Goal: Transaction & Acquisition: Purchase product/service

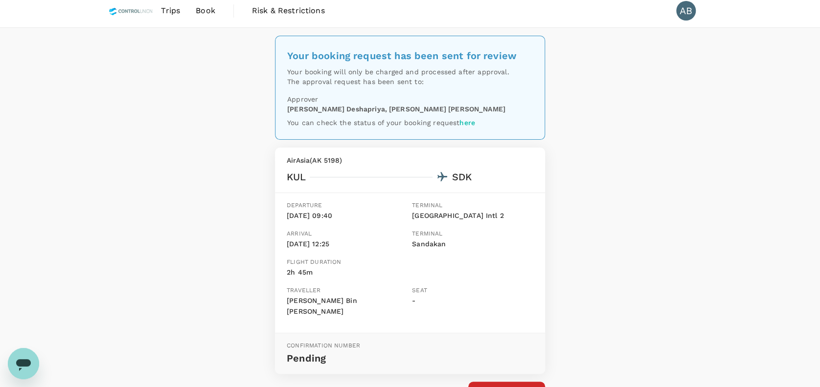
click at [172, 10] on span "Trips" at bounding box center [170, 11] width 19 height 12
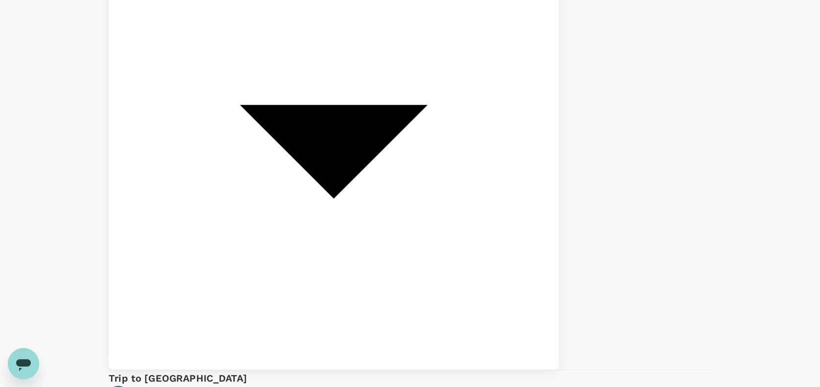
scroll to position [2539, 0]
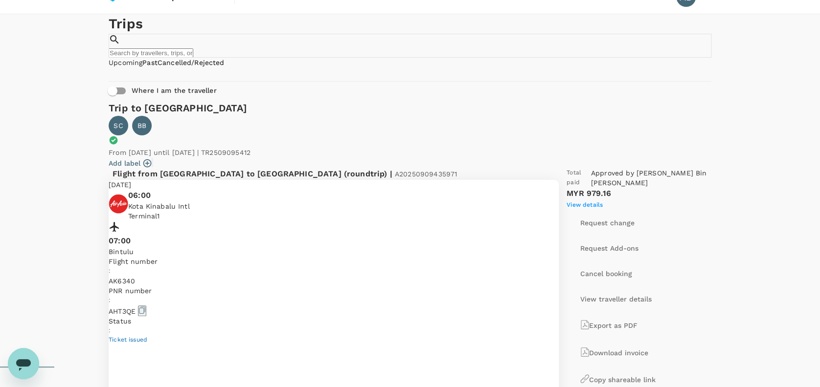
scroll to position [0, 0]
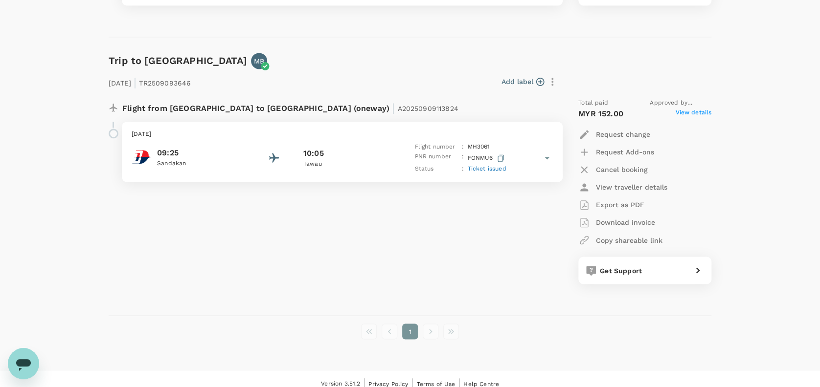
scroll to position [2539, 0]
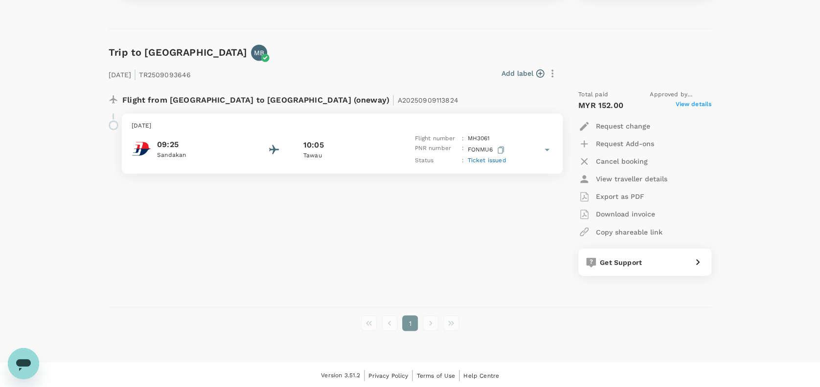
click at [393, 319] on li "pagination navigation" at bounding box center [389, 323] width 21 height 16
click at [426, 323] on li "pagination navigation" at bounding box center [430, 323] width 21 height 16
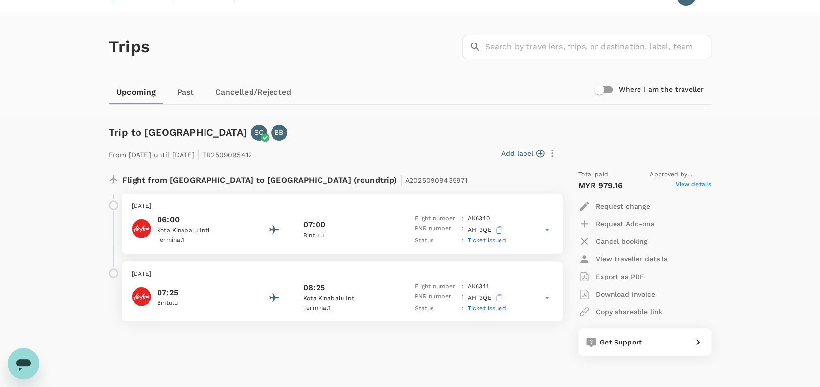
scroll to position [0, 0]
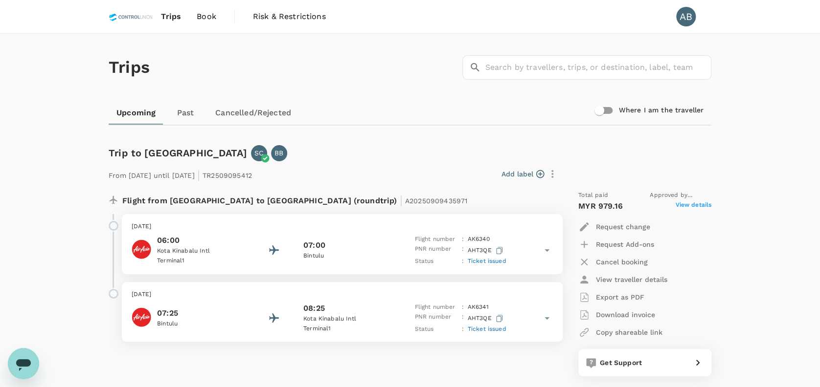
click at [186, 112] on link "Past" at bounding box center [185, 112] width 44 height 23
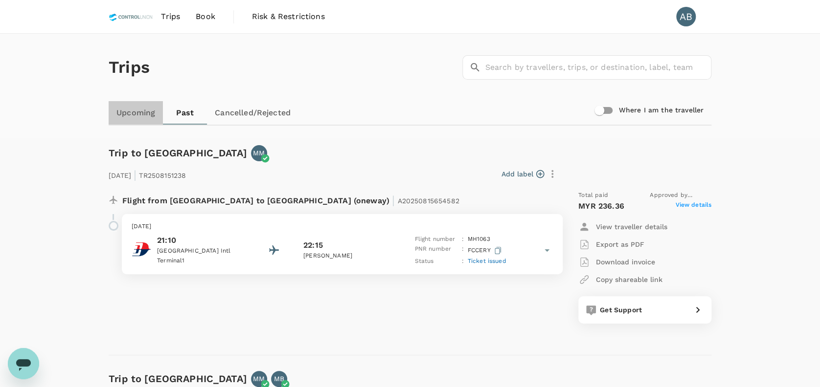
click at [143, 111] on link "Upcoming" at bounding box center [136, 112] width 54 height 23
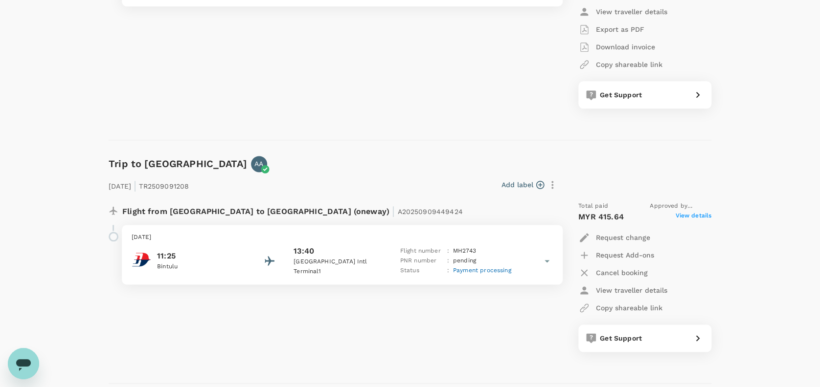
scroll to position [587, 0]
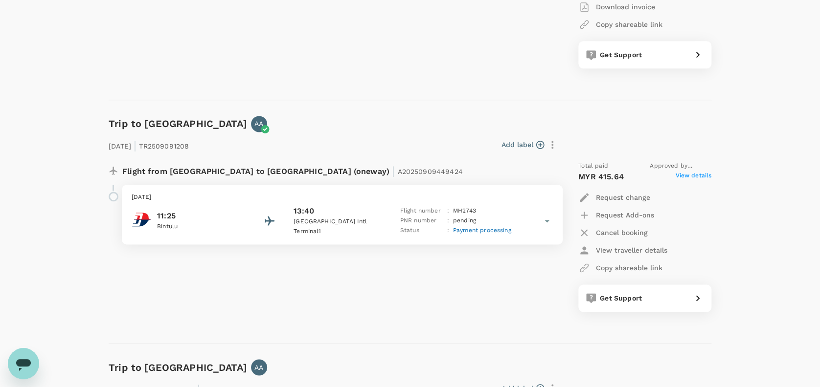
click at [550, 220] on icon at bounding box center [547, 221] width 12 height 12
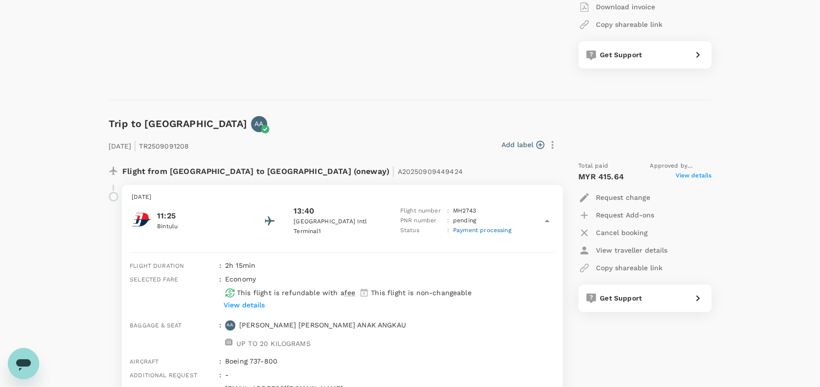
click at [550, 220] on icon at bounding box center [547, 221] width 12 height 12
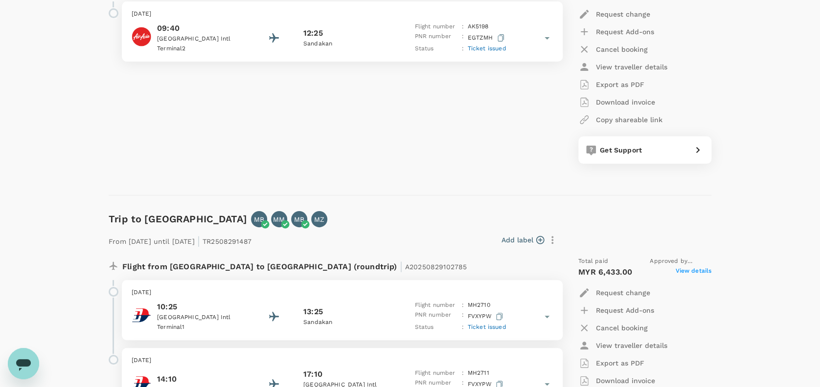
scroll to position [1956, 0]
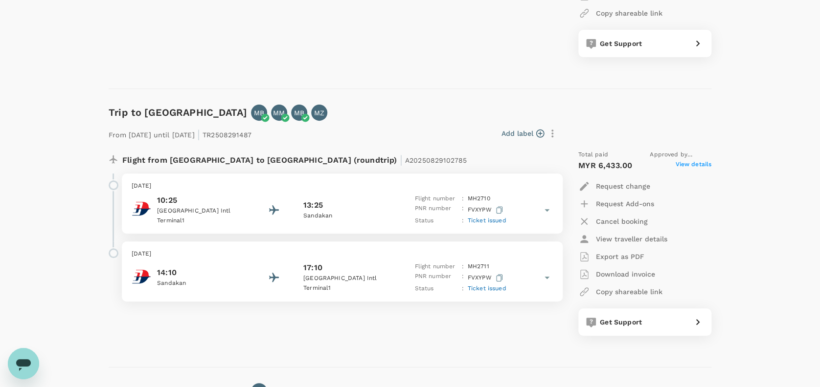
drag, startPoint x: 785, startPoint y: 106, endPoint x: 776, endPoint y: 112, distance: 11.4
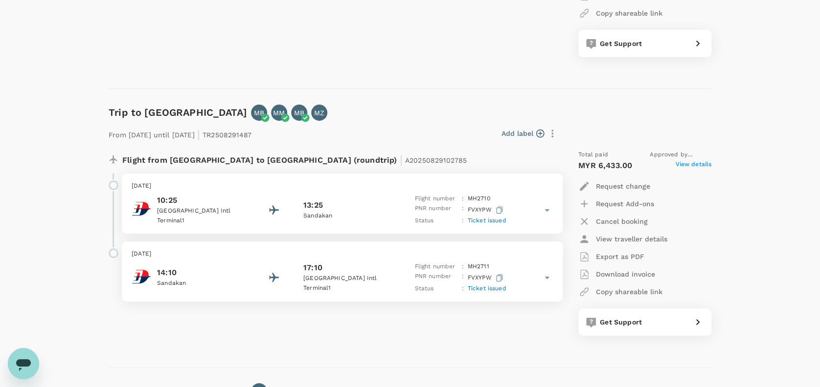
click at [454, 121] on div "Add label" at bounding box center [405, 131] width 309 height 21
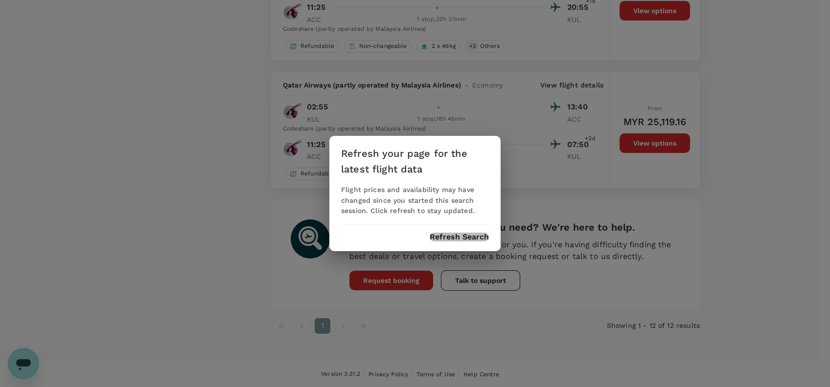
drag, startPoint x: 456, startPoint y: 239, endPoint x: 489, endPoint y: 232, distance: 33.1
click at [457, 239] on button "Refresh Search" at bounding box center [458, 237] width 59 height 9
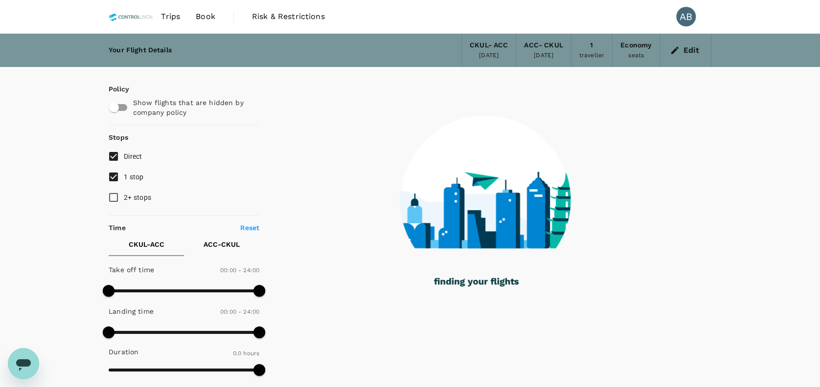
click at [211, 17] on span "Book" at bounding box center [206, 17] width 20 height 12
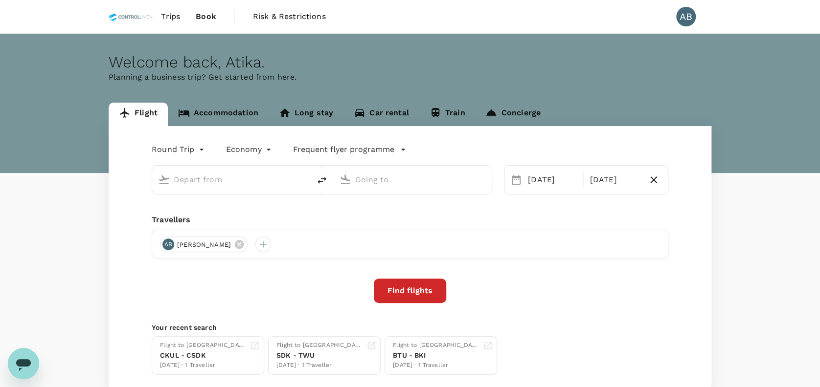
type input "[GEOGRAPHIC_DATA], [GEOGRAPHIC_DATA] (any)"
type input "Kotoka Intl (ACC)"
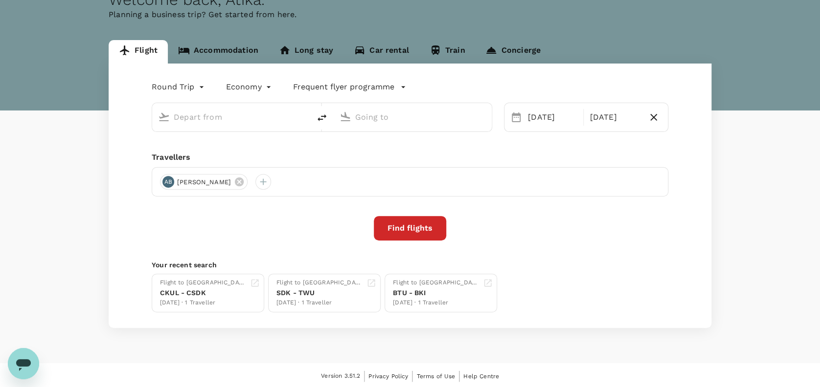
type input "[GEOGRAPHIC_DATA], [GEOGRAPHIC_DATA] (any)"
type input "Kotoka Intl (ACC)"
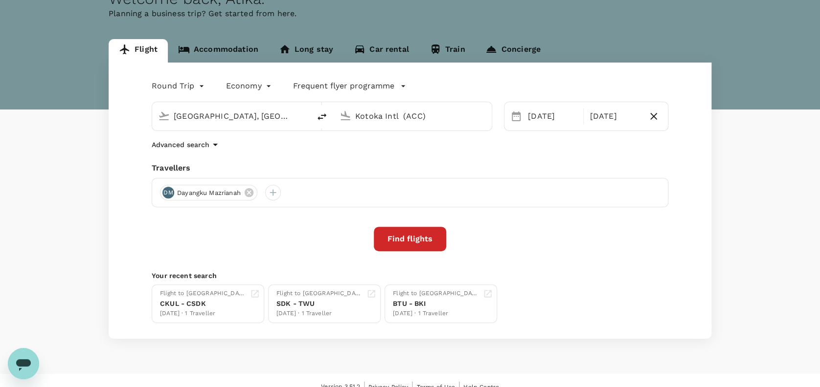
click at [270, 164] on div "Travellers" at bounding box center [410, 168] width 516 height 12
drag, startPoint x: 274, startPoint y: 260, endPoint x: 258, endPoint y: 208, distance: 53.8
click at [272, 251] on div "Round Trip roundtrip Economy economy Frequent flyer programme [GEOGRAPHIC_DATA]…" at bounding box center [410, 201] width 603 height 276
click at [341, 170] on div "Travellers" at bounding box center [410, 168] width 516 height 12
click at [404, 118] on input "Kotoka Intl (ACC)" at bounding box center [413, 116] width 116 height 15
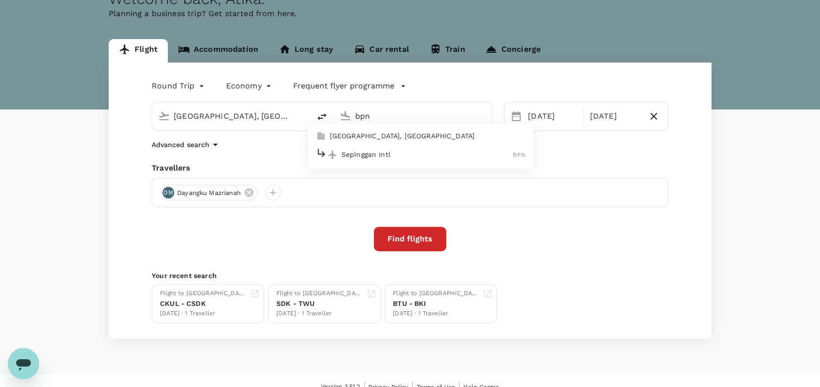
click at [387, 150] on p "Sepinggan Intl" at bounding box center [427, 155] width 172 height 10
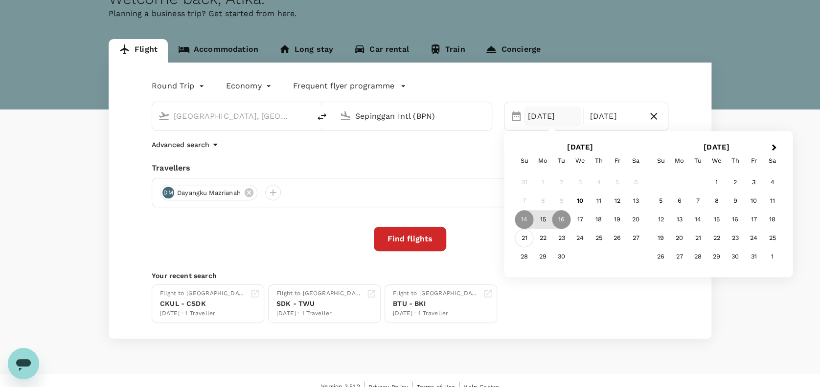
type input "Sepinggan Intl (BPN)"
click at [529, 240] on div "21" at bounding box center [524, 238] width 19 height 19
click at [245, 244] on div "Find flights" at bounding box center [410, 239] width 516 height 24
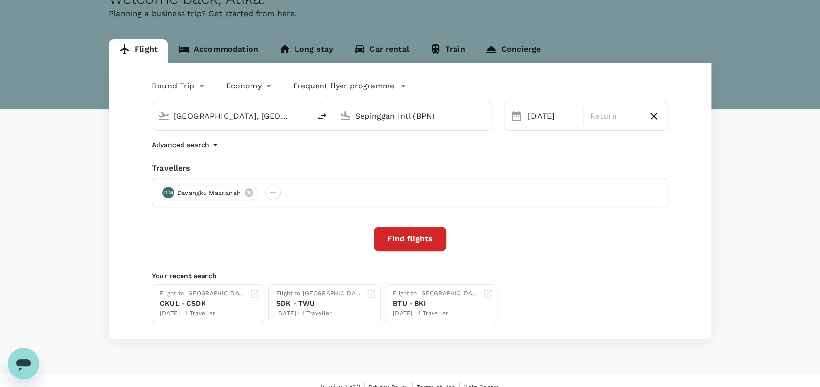
click at [275, 249] on div "Find flights" at bounding box center [410, 239] width 516 height 24
click at [285, 248] on div "Find flights" at bounding box center [410, 239] width 516 height 24
click at [251, 194] on icon at bounding box center [249, 192] width 11 height 11
click at [170, 191] on div at bounding box center [168, 193] width 16 height 16
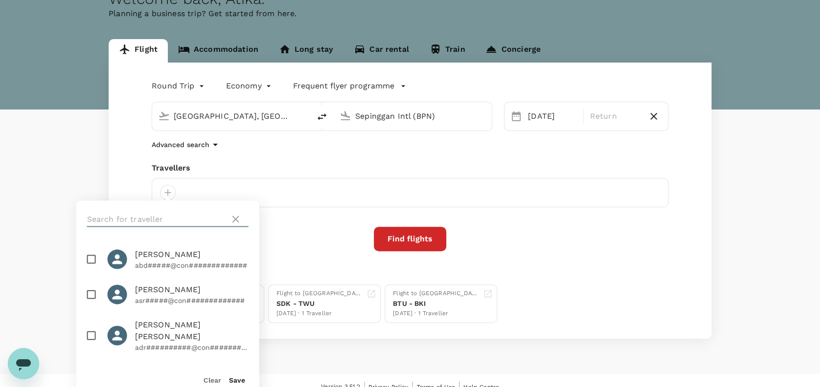
click at [149, 219] on input "text" at bounding box center [156, 219] width 139 height 16
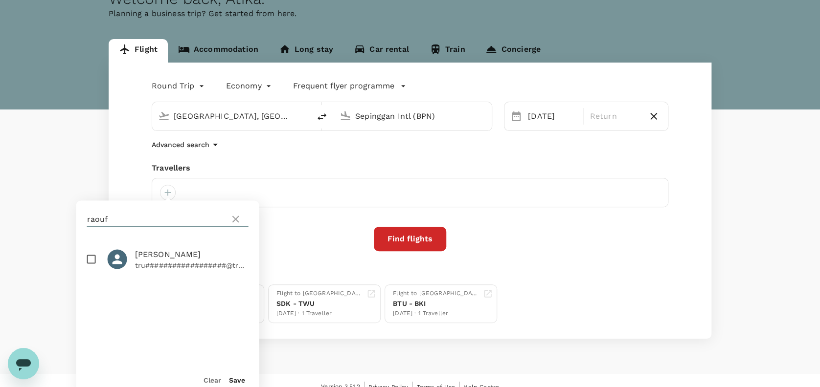
type input "raouf"
click at [89, 260] on input "checkbox" at bounding box center [91, 259] width 21 height 21
checkbox input "true"
drag, startPoint x: 235, startPoint y: 383, endPoint x: 239, endPoint y: 378, distance: 6.7
click at [235, 383] on button "Save" at bounding box center [237, 380] width 16 height 8
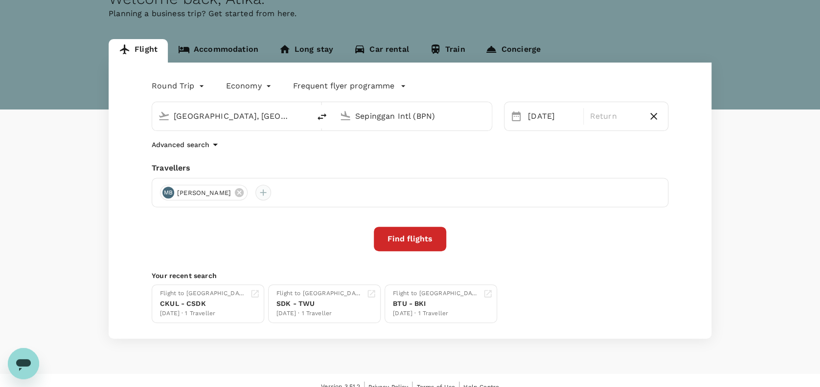
click at [271, 196] on div at bounding box center [263, 193] width 16 height 16
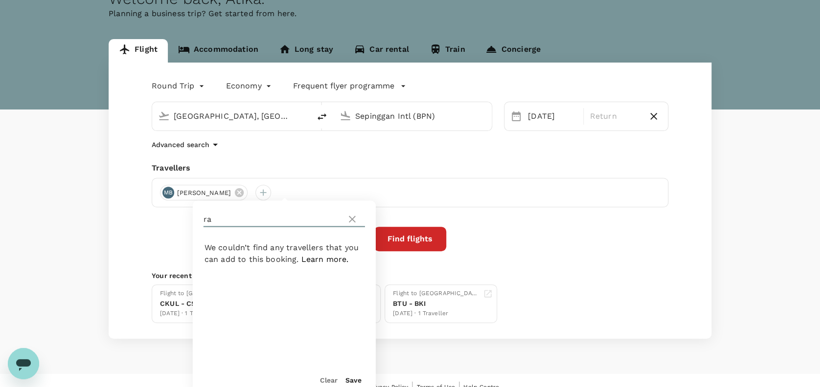
type input "r"
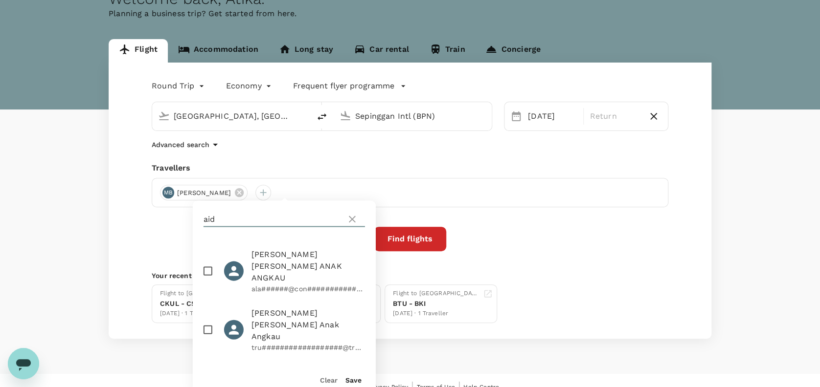
type input "aid"
click at [210, 261] on input "checkbox" at bounding box center [208, 271] width 21 height 21
checkbox input "true"
click at [353, 378] on button "Save" at bounding box center [353, 380] width 16 height 8
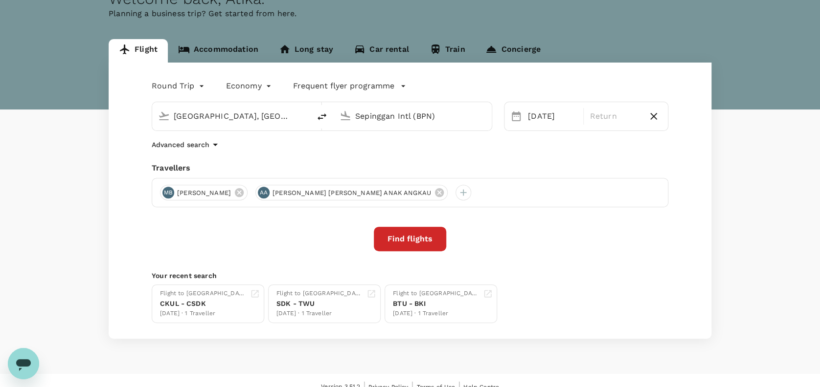
click at [169, 86] on body "Trips Book Risk & Restrictions AB Welcome back , [PERSON_NAME] . Planning a bus…" at bounding box center [410, 168] width 820 height 464
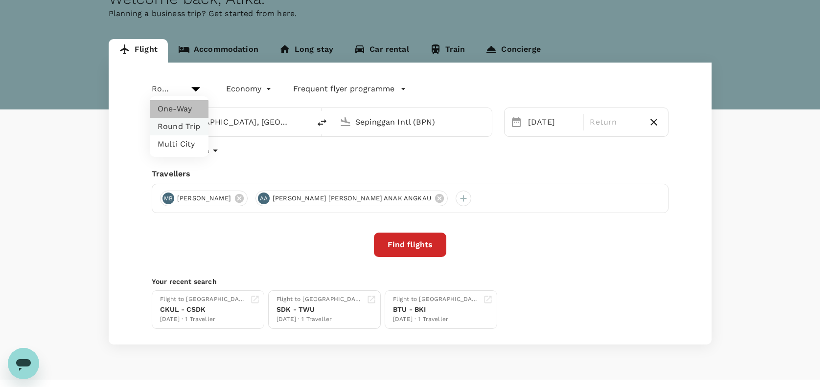
click at [179, 109] on li "One-Way" at bounding box center [179, 109] width 59 height 18
type input "oneway"
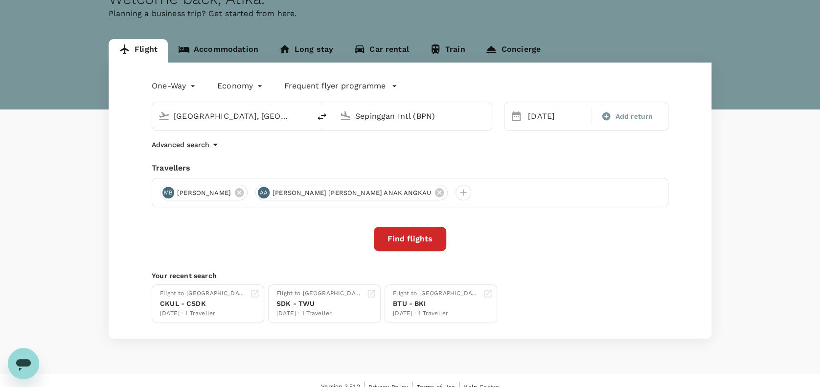
click at [450, 157] on div "One-Way oneway Economy economy Frequent flyer programme [GEOGRAPHIC_DATA], [GEO…" at bounding box center [410, 201] width 603 height 276
click at [524, 157] on div "One-Way oneway Economy economy Frequent flyer programme [GEOGRAPHIC_DATA], [GEO…" at bounding box center [410, 201] width 603 height 276
click at [410, 241] on button "Find flights" at bounding box center [410, 239] width 72 height 24
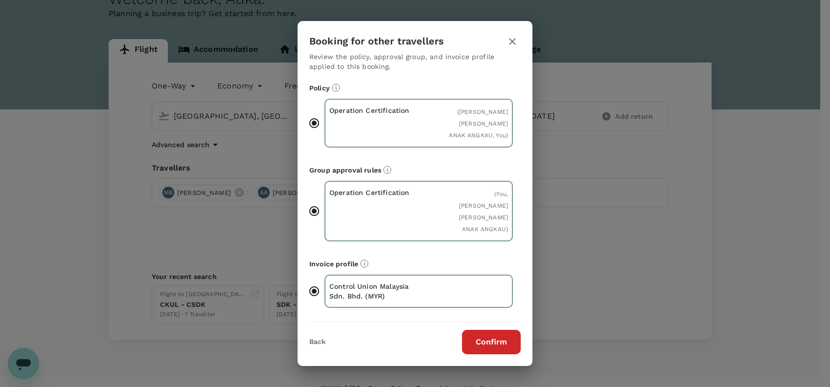
click at [492, 330] on button "Confirm" at bounding box center [491, 342] width 59 height 24
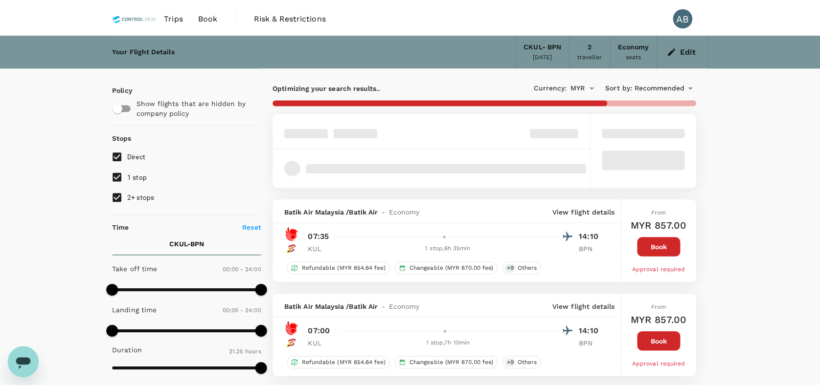
scroll to position [2, 0]
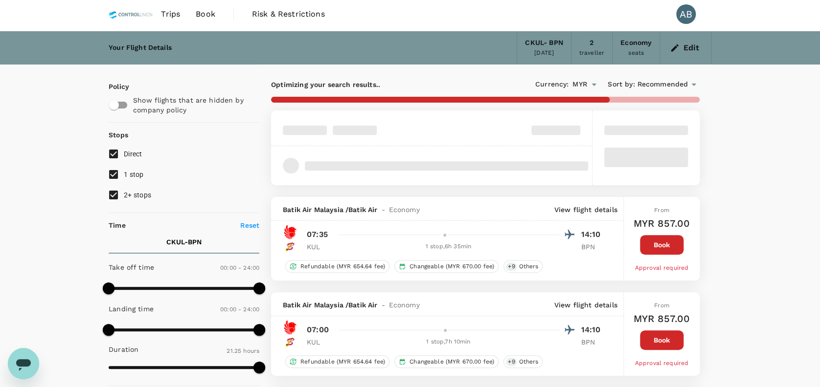
drag, startPoint x: 115, startPoint y: 192, endPoint x: 112, endPoint y: 183, distance: 9.3
click at [114, 191] on input "2+ stops" at bounding box center [113, 195] width 21 height 21
checkbox input "false"
click at [110, 178] on input "1 stop" at bounding box center [113, 174] width 21 height 21
checkbox input "false"
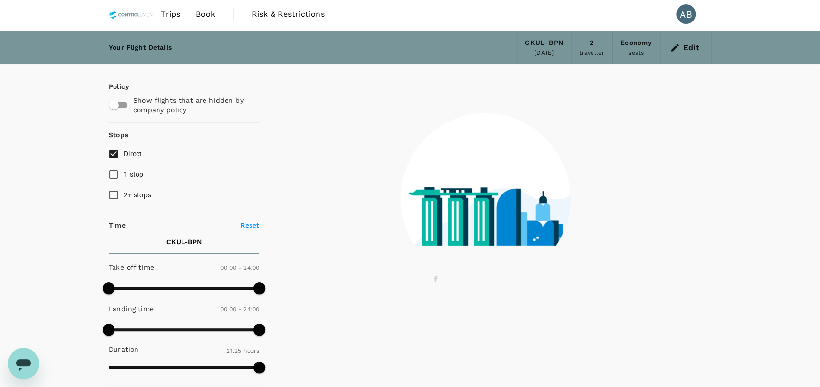
type input "1390"
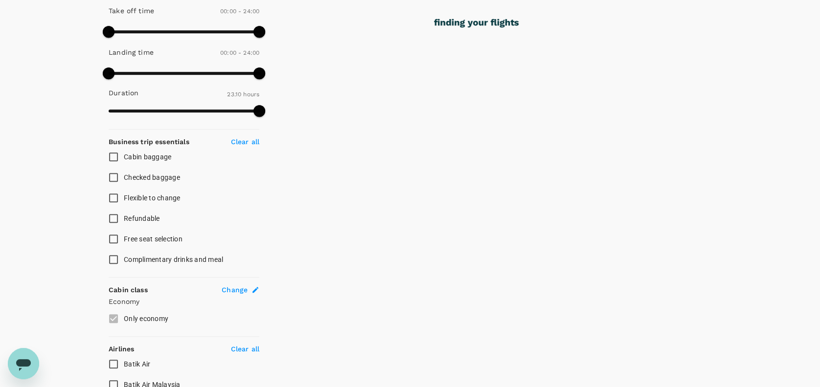
scroll to position [263, 0]
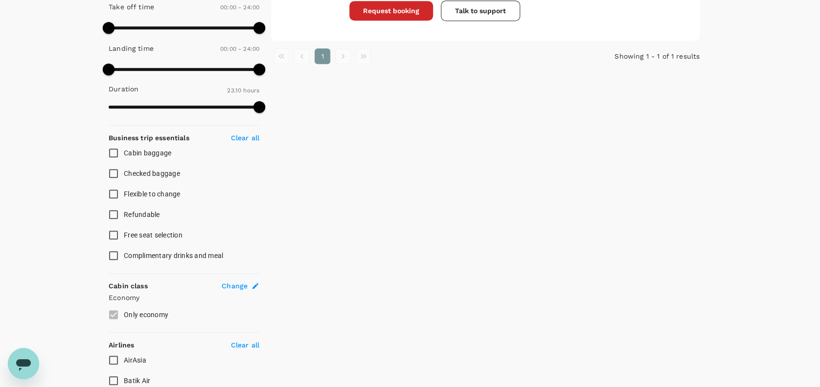
click at [110, 170] on input "Checked baggage" at bounding box center [113, 173] width 21 height 21
checkbox input "true"
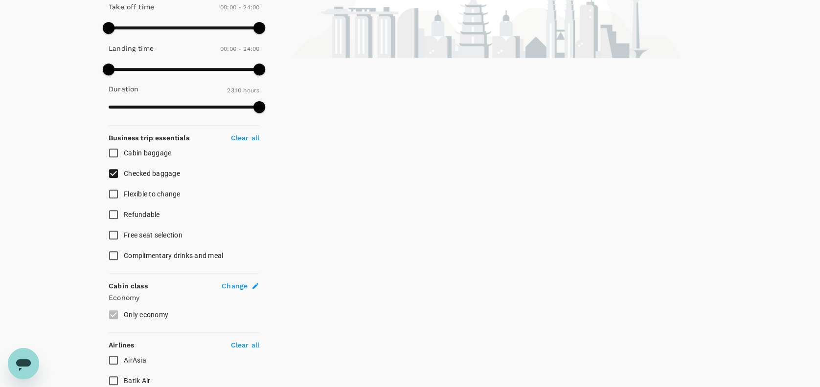
click at [112, 252] on input "Complimentary drinks and meal" at bounding box center [113, 256] width 21 height 21
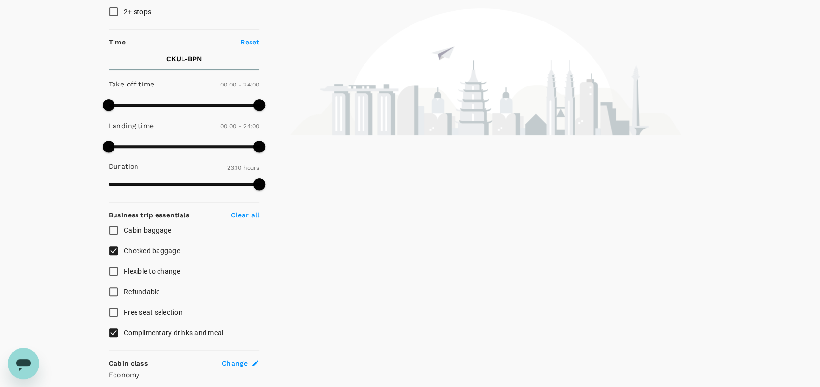
scroll to position [261, 0]
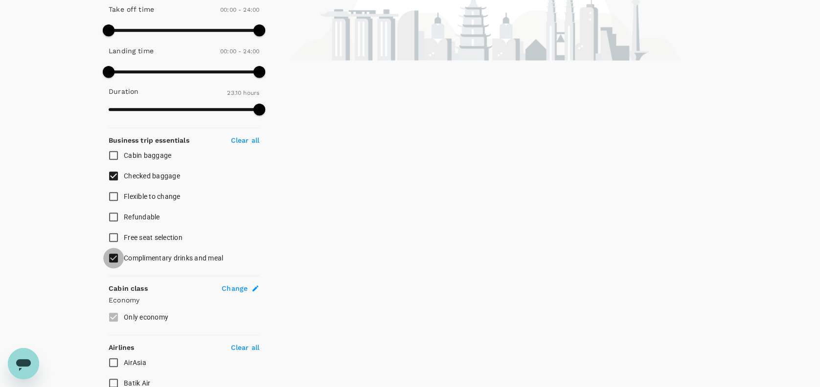
drag, startPoint x: 113, startPoint y: 256, endPoint x: 133, endPoint y: 255, distance: 19.1
click at [113, 256] on input "Complimentary drinks and meal" at bounding box center [113, 258] width 21 height 21
checkbox input "false"
click at [115, 174] on input "Checked baggage" at bounding box center [113, 176] width 21 height 21
checkbox input "false"
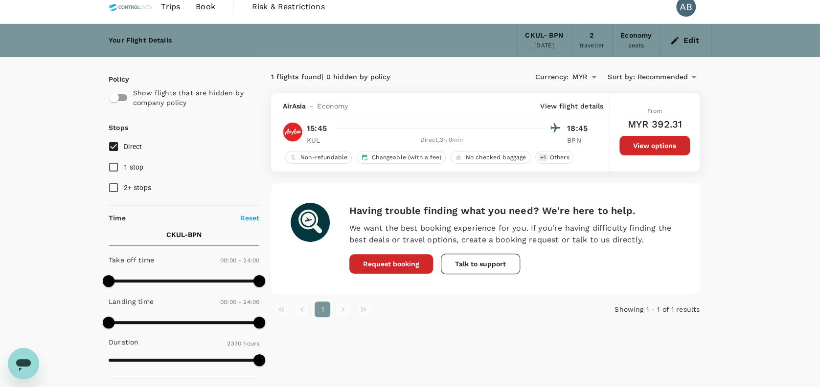
scroll to position [0, 0]
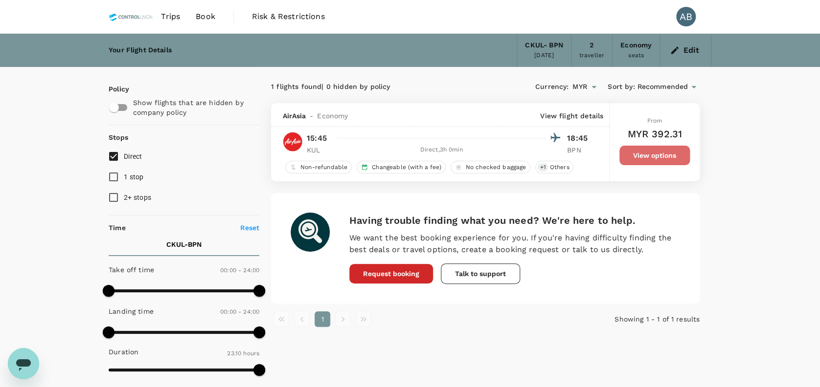
click at [652, 157] on button "View options" at bounding box center [654, 156] width 70 height 20
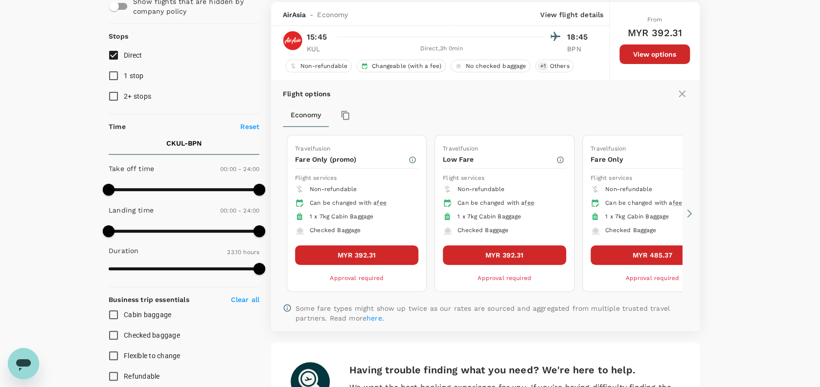
scroll to position [103, 0]
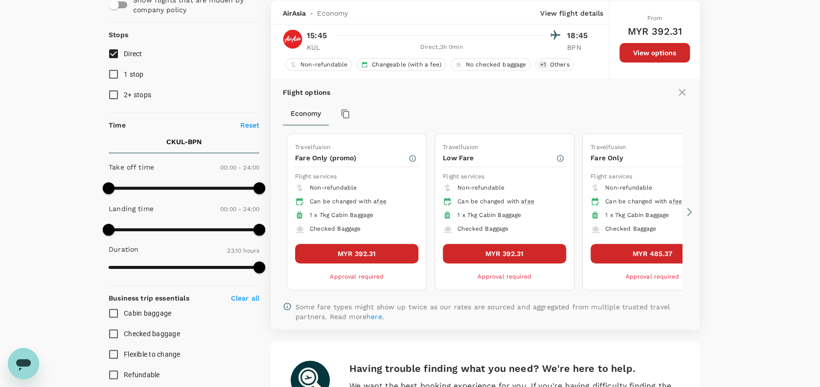
click at [363, 258] on button "MYR 392.31" at bounding box center [356, 254] width 123 height 20
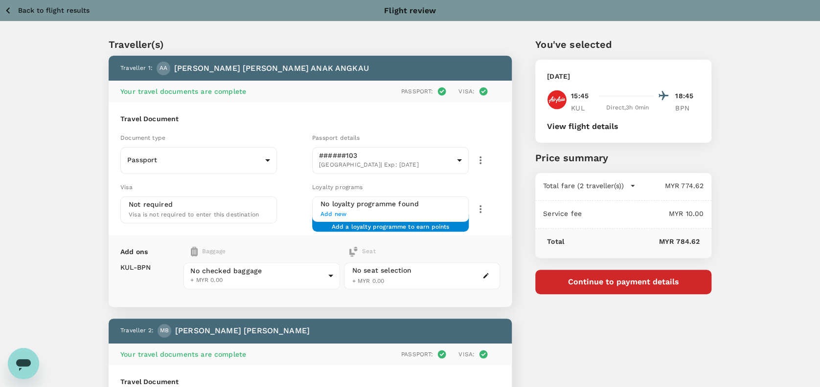
scroll to position [130, 0]
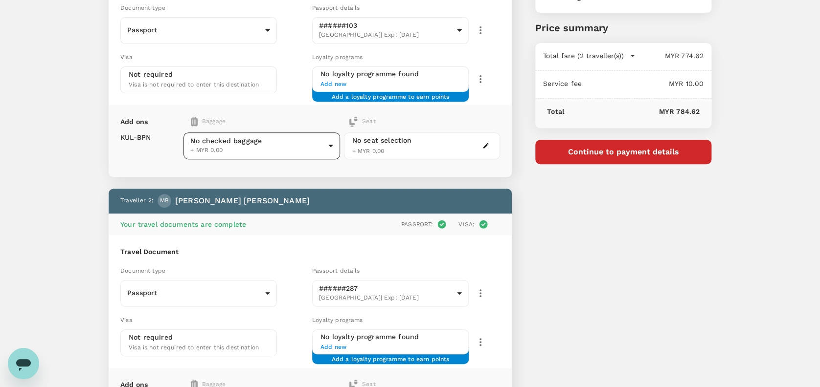
click at [223, 147] on body "Back to flight results Flight review Traveller(s) Traveller 1 : AA [PERSON_NAME…" at bounding box center [410, 217] width 820 height 695
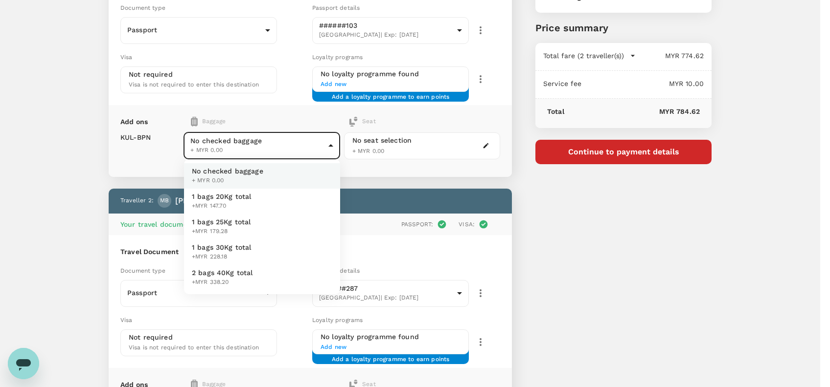
click at [223, 196] on span "1 bags 20Kg total" at bounding box center [222, 197] width 60 height 10
type input "1 - 147.7"
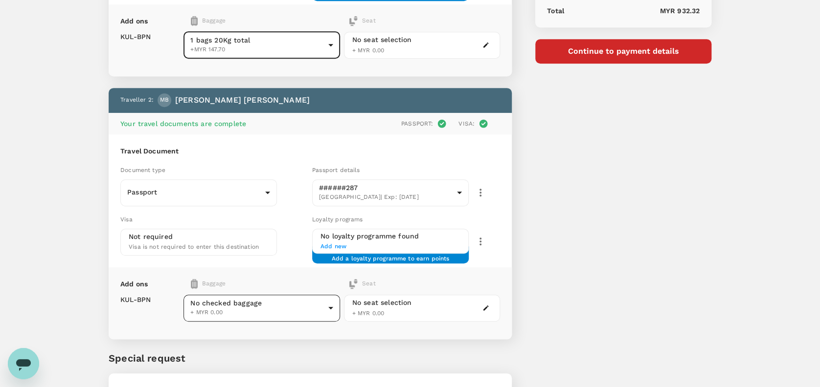
scroll to position [261, 0]
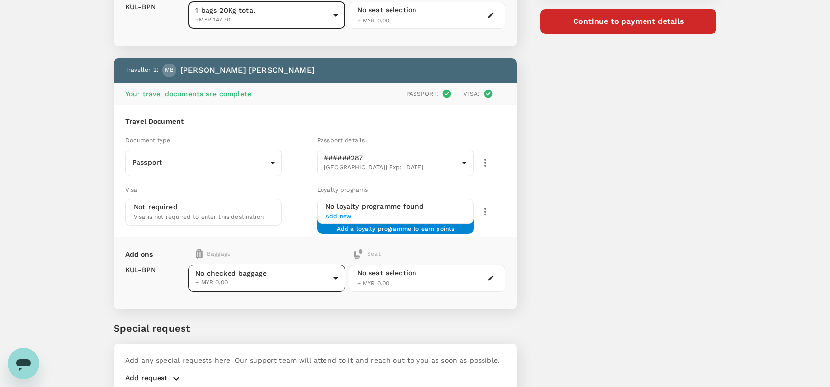
click at [236, 274] on body "Back to flight results Flight review Traveller(s) Traveller 1 : AA [PERSON_NAME…" at bounding box center [415, 86] width 830 height 695
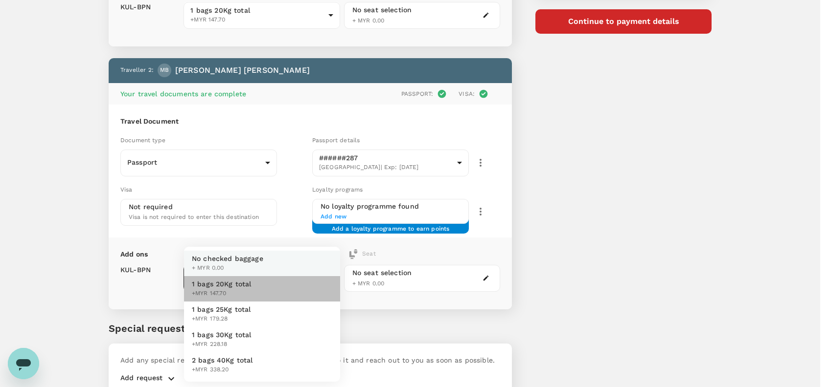
click at [216, 288] on span "1 bags 20Kg total" at bounding box center [222, 284] width 60 height 10
type input "1 - 147.7"
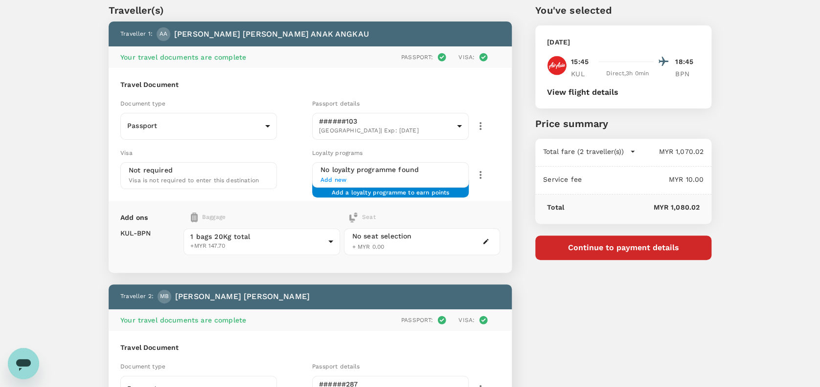
scroll to position [0, 0]
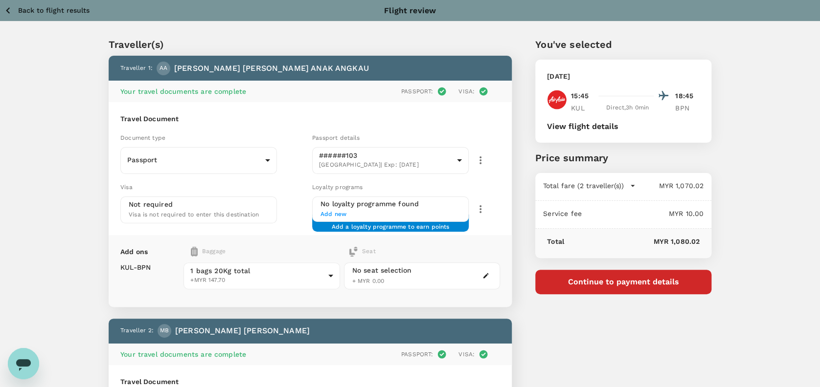
click at [742, 244] on div "Traveller(s) Traveller 1 : AA [PERSON_NAME] [PERSON_NAME] ANAK ANGKAU Your trav…" at bounding box center [410, 346] width 820 height 648
click at [766, 214] on div "Traveller(s) Traveller 1 : AA [PERSON_NAME] [PERSON_NAME] ANAK ANGKAU Your trav…" at bounding box center [410, 346] width 820 height 648
click at [789, 203] on div "Traveller(s) Traveller 1 : AA [PERSON_NAME] [PERSON_NAME] ANAK ANGKAU Your trav…" at bounding box center [410, 346] width 820 height 648
click at [743, 82] on div "Traveller(s) Traveller 1 : AA [PERSON_NAME] [PERSON_NAME] ANAK ANGKAU Your trav…" at bounding box center [410, 346] width 820 height 648
drag, startPoint x: 790, startPoint y: 133, endPoint x: 784, endPoint y: 141, distance: 10.1
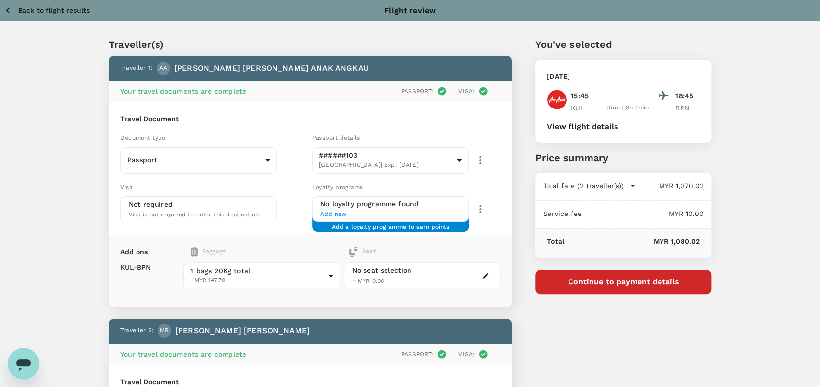
click at [789, 135] on div "Traveller(s) Traveller 1 : AA [PERSON_NAME] [PERSON_NAME] ANAK ANGKAU Your trav…" at bounding box center [410, 346] width 820 height 648
